Goal: Find specific page/section: Find specific page/section

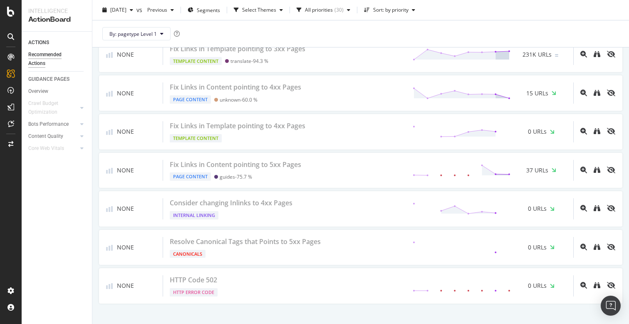
scroll to position [1308, 0]
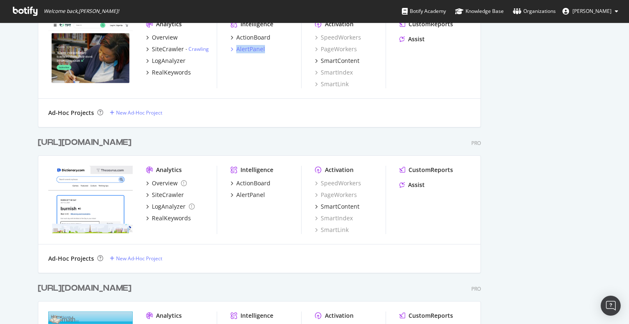
scroll to position [534, 0]
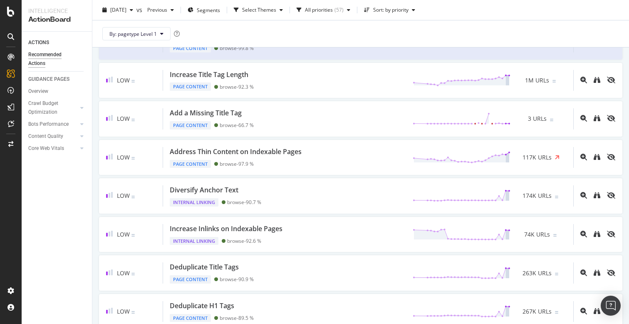
scroll to position [265, 0]
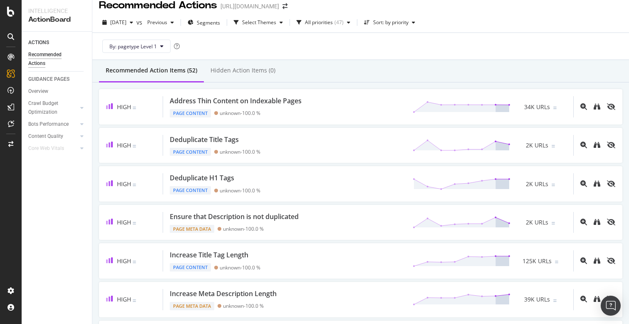
scroll to position [16, 0]
